Goal: Entertainment & Leisure: Consume media (video, audio)

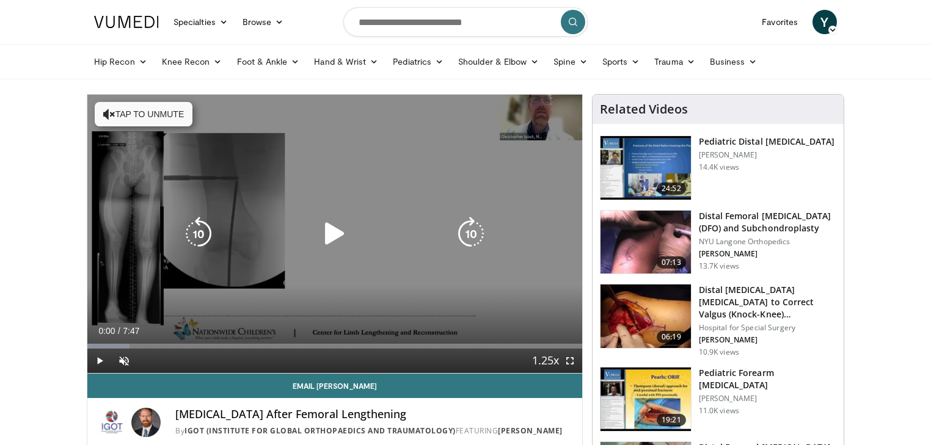
click at [291, 230] on div "Video Player" at bounding box center [334, 234] width 297 height 24
click at [320, 229] on icon "Video Player" at bounding box center [335, 234] width 34 height 34
click at [137, 106] on button "Tap to unmute" at bounding box center [144, 114] width 98 height 24
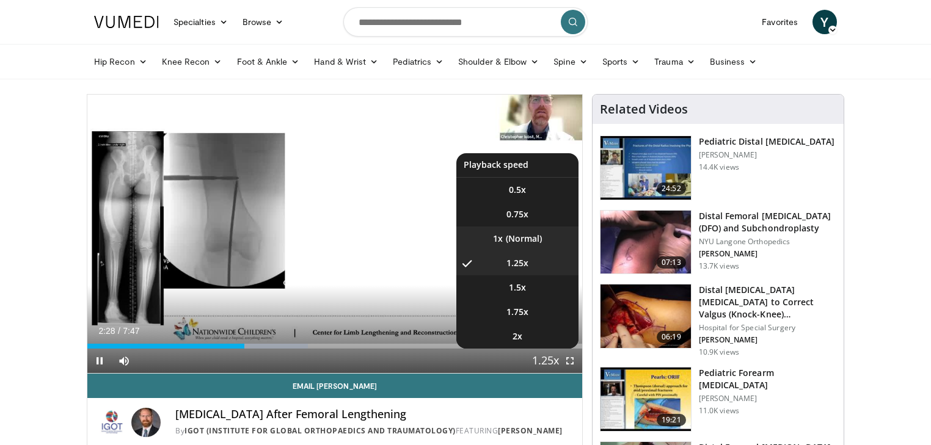
click at [521, 238] on li "1x" at bounding box center [517, 239] width 122 height 24
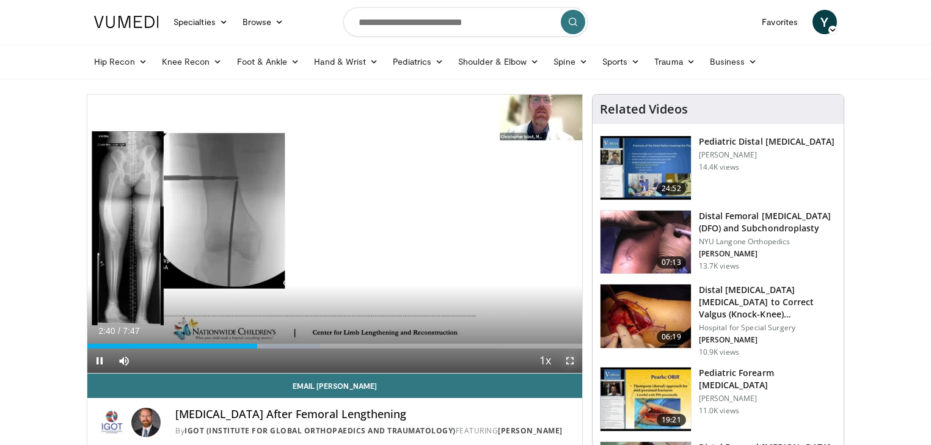
click at [574, 363] on span "Video Player" at bounding box center [570, 361] width 24 height 24
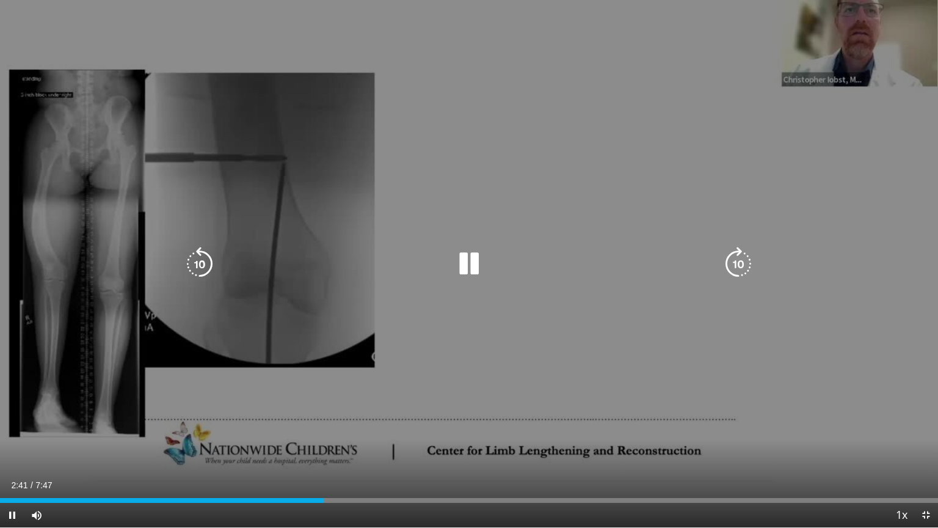
click at [301, 459] on div "10 seconds Tap to unmute" at bounding box center [469, 263] width 938 height 527
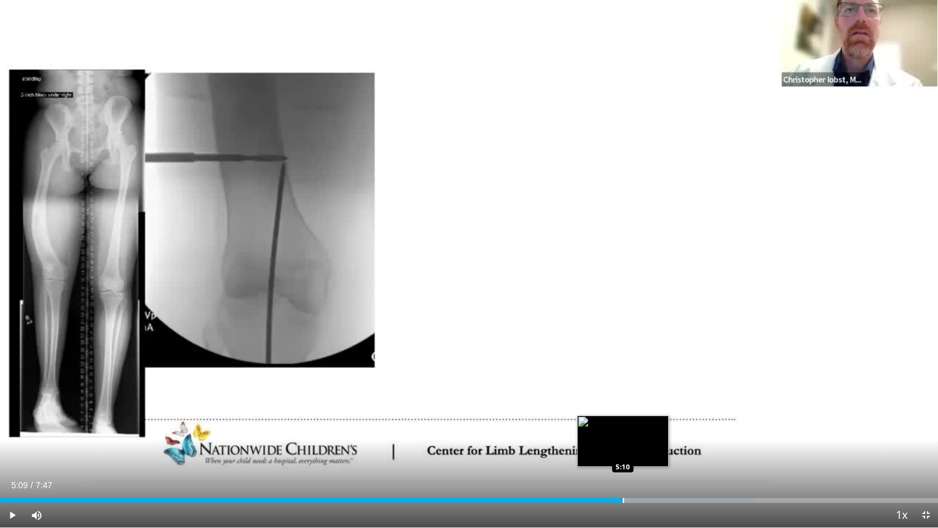
click at [622, 500] on div "Loaded : 80.70% 5:17 5:10" at bounding box center [469, 500] width 938 height 5
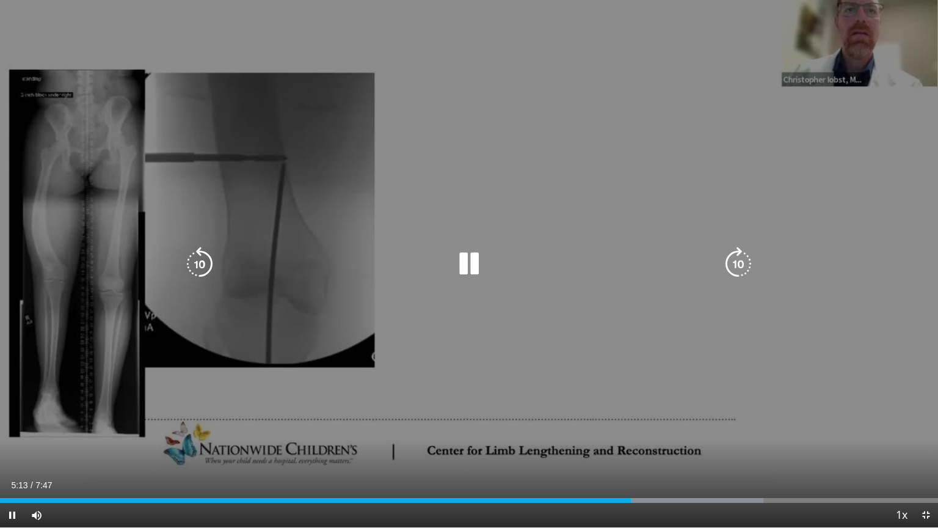
click at [617, 478] on div "10 seconds Tap to unmute" at bounding box center [469, 263] width 938 height 527
click at [618, 474] on div "10 seconds Tap to unmute" at bounding box center [469, 263] width 938 height 527
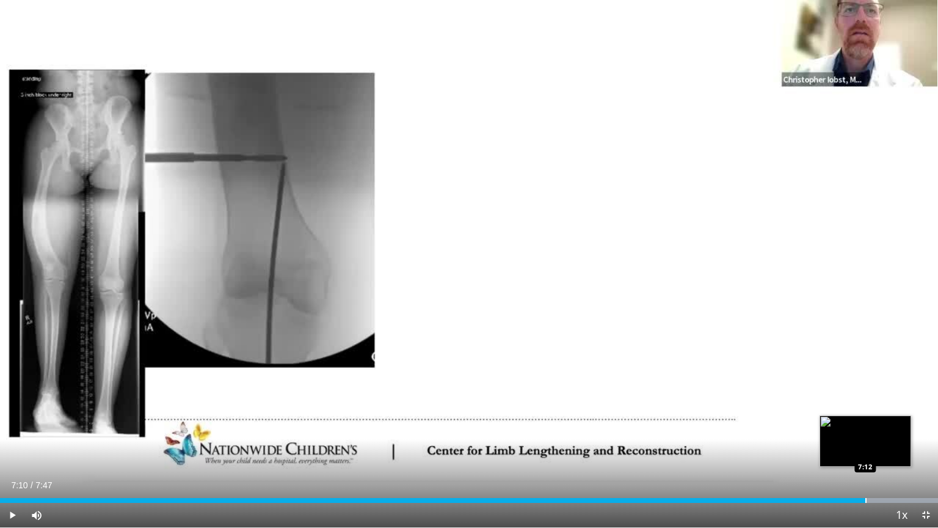
click at [865, 497] on div "Loaded : 100.00% 7:10 7:12" at bounding box center [469, 497] width 938 height 12
click at [855, 501] on div "7:05" at bounding box center [427, 500] width 855 height 5
click at [874, 500] on div "Progress Bar" at bounding box center [874, 500] width 1 height 5
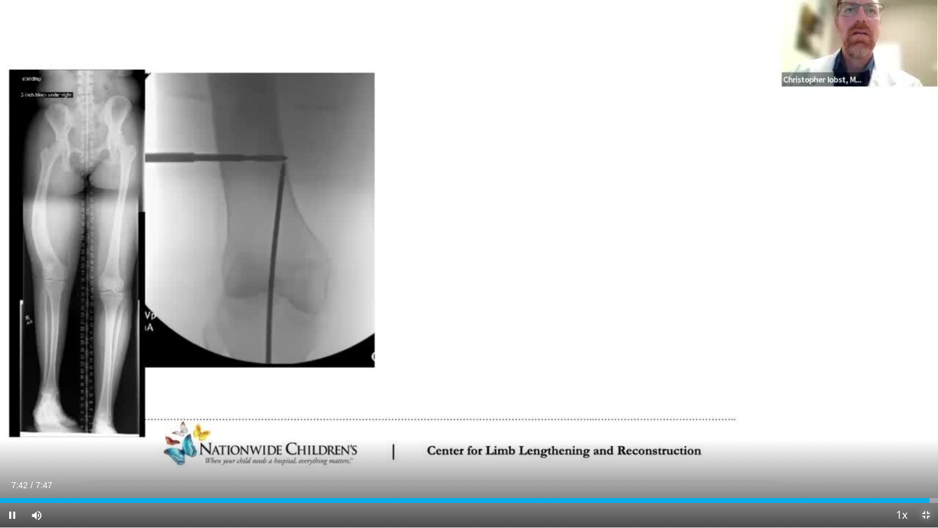
click at [924, 516] on span "Video Player" at bounding box center [926, 515] width 24 height 24
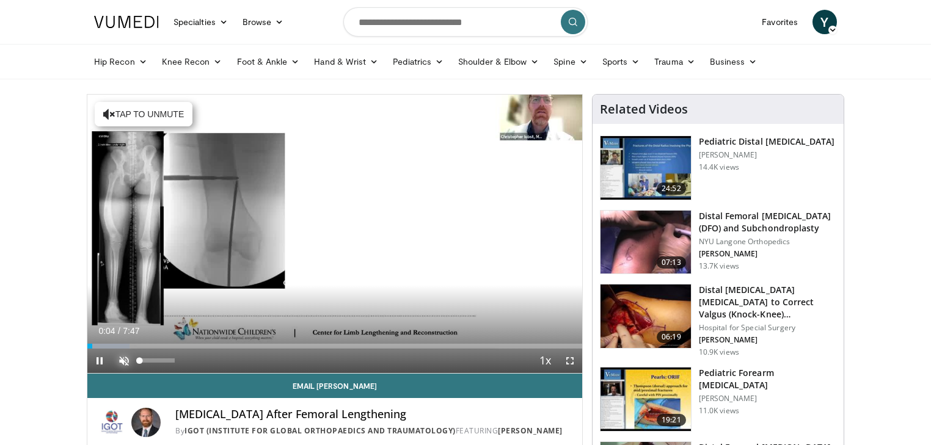
click at [119, 362] on span "Video Player" at bounding box center [124, 361] width 24 height 24
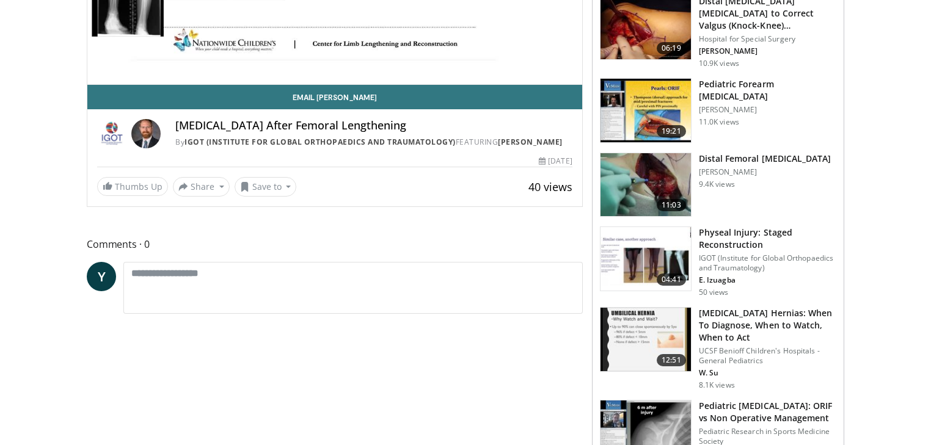
scroll to position [342, 0]
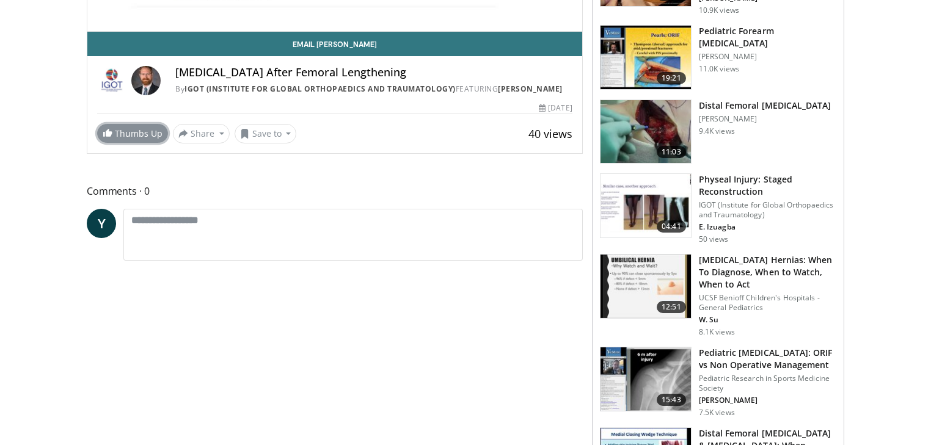
click at [142, 143] on link "Thumbs Up" at bounding box center [132, 133] width 71 height 19
click at [252, 139] on span at bounding box center [252, 134] width 10 height 10
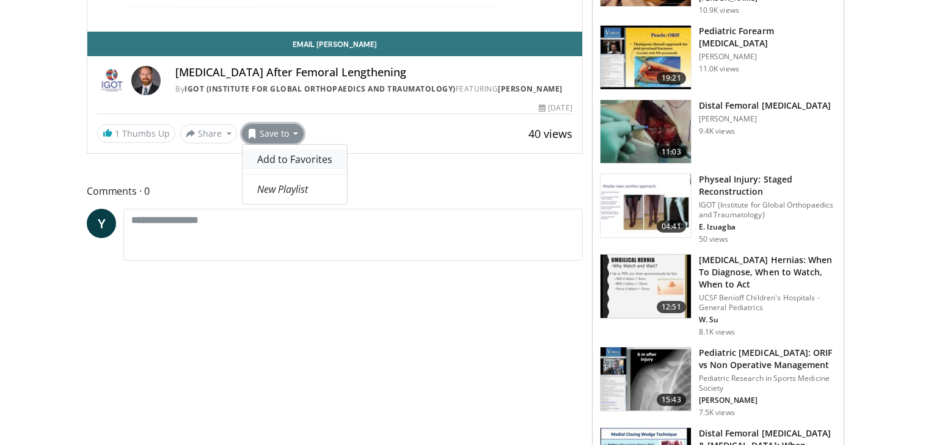
click at [266, 169] on link "Add to Favorites" at bounding box center [294, 160] width 104 height 20
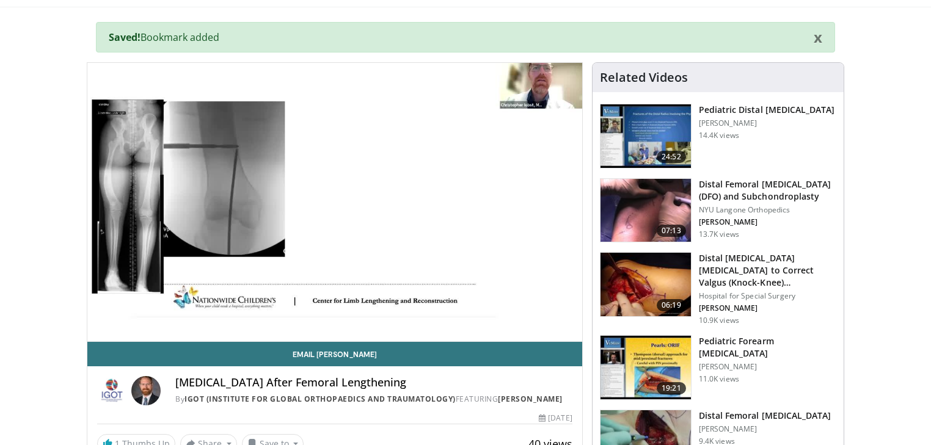
scroll to position [40, 0]
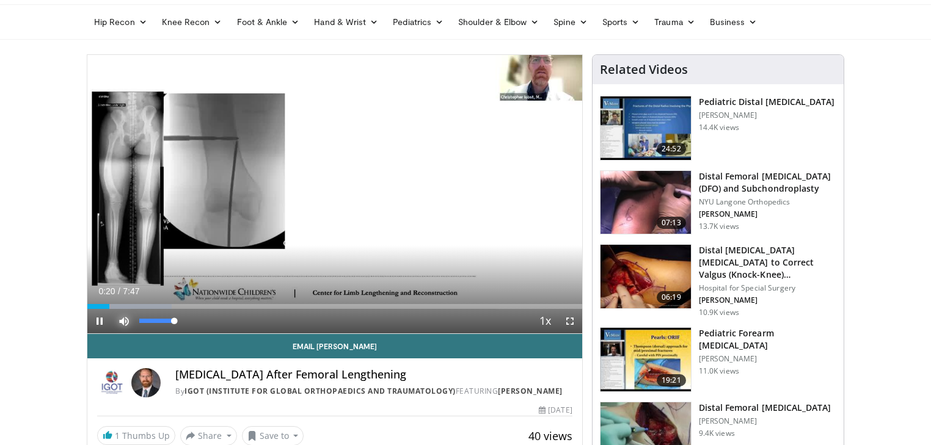
click at [111, 308] on video-js "**********" at bounding box center [334, 194] width 495 height 279
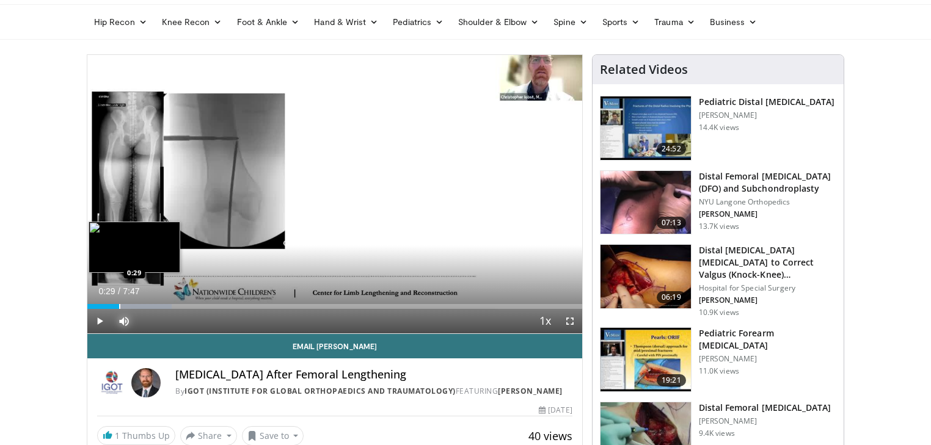
click at [119, 304] on div "Progress Bar" at bounding box center [119, 306] width 1 height 5
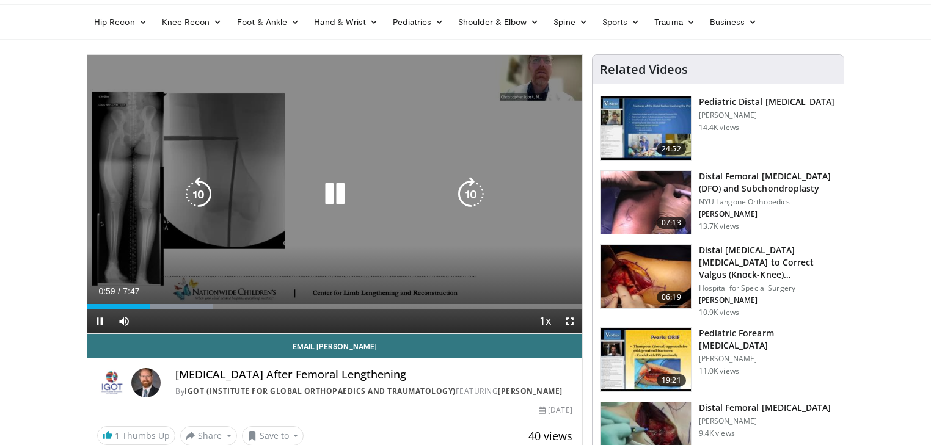
click at [282, 134] on div "10 seconds Tap to unmute" at bounding box center [334, 194] width 495 height 278
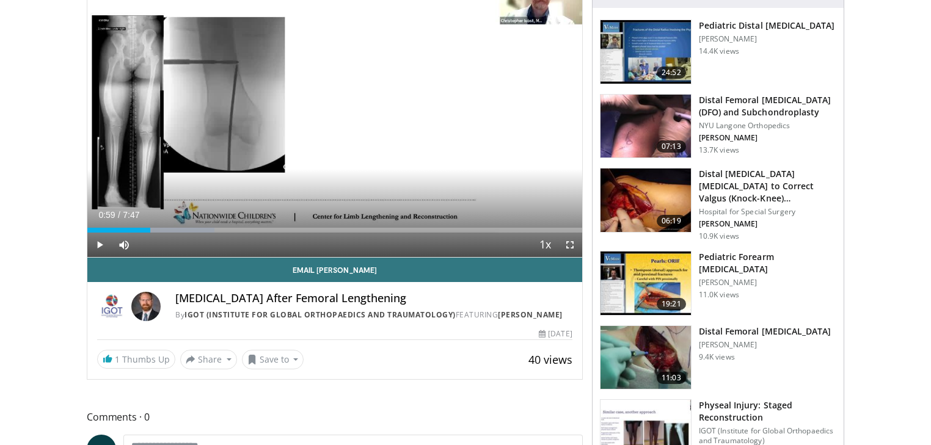
scroll to position [154, 0]
